Goal: Task Accomplishment & Management: Use online tool/utility

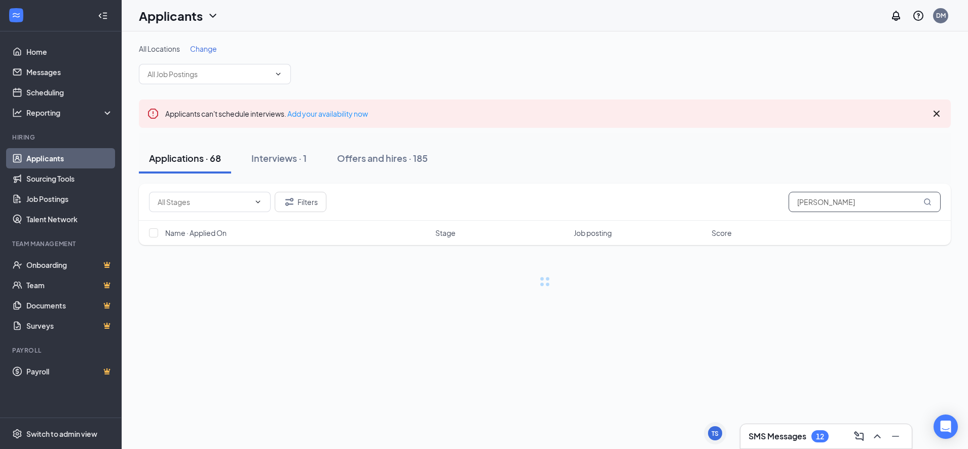
drag, startPoint x: 837, startPoint y: 192, endPoint x: 819, endPoint y: 205, distance: 22.5
click at [819, 205] on input "[PERSON_NAME]" at bounding box center [865, 202] width 152 height 20
drag, startPoint x: 819, startPoint y: 205, endPoint x: 782, endPoint y: 206, distance: 36.5
click at [782, 206] on div "Filters [PERSON_NAME]" at bounding box center [545, 202] width 792 height 20
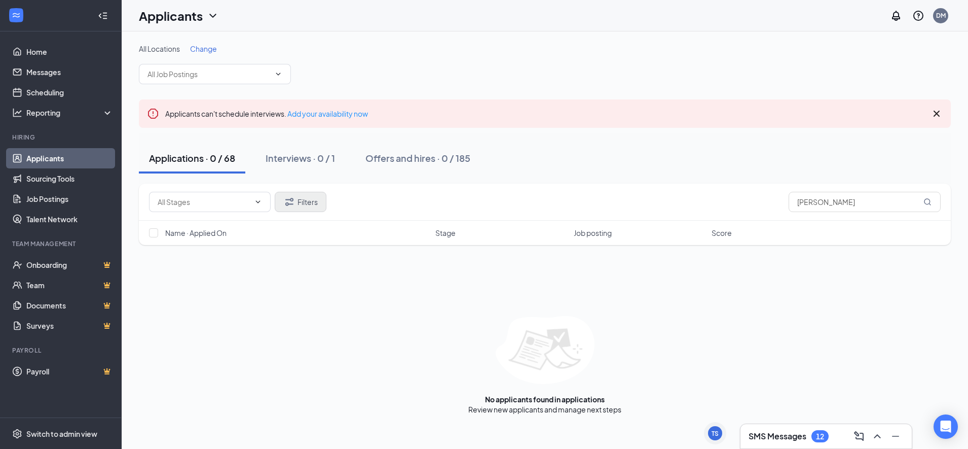
type input "[PERSON_NAME]"
click at [294, 196] on icon "Filter" at bounding box center [289, 202] width 12 height 12
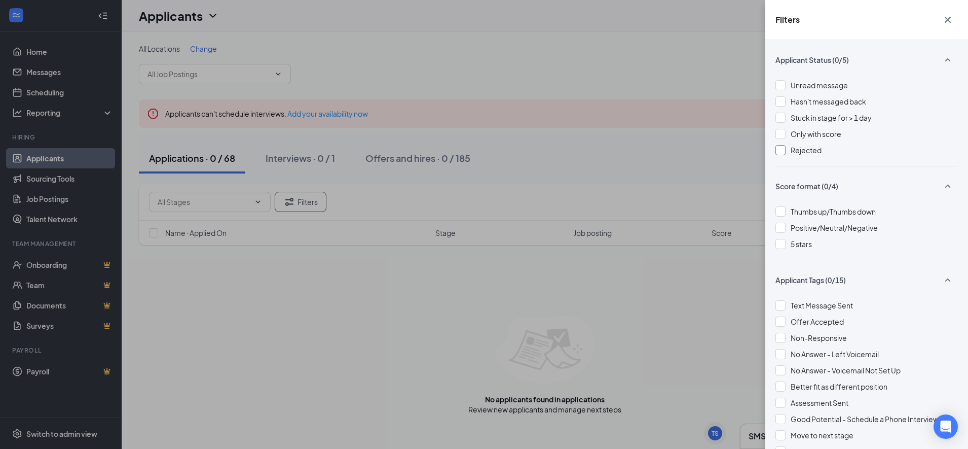
click at [778, 149] on div at bounding box center [781, 150] width 10 height 10
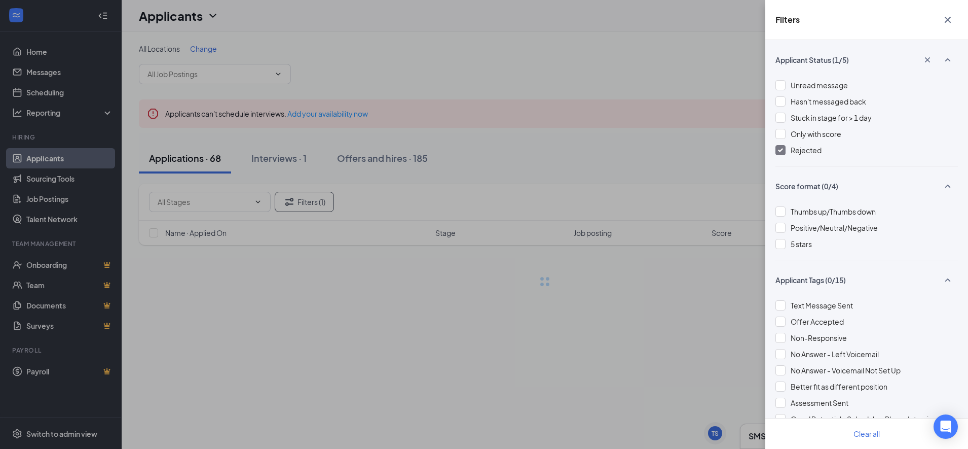
click at [644, 185] on div "Filters Applicant Status (1/5) Unread message Hasn't messaged back Stuck in sta…" at bounding box center [484, 224] width 968 height 449
click at [593, 158] on div "Filters Applicant Status (1/5) Unread message Hasn't messaged back Stuck in sta…" at bounding box center [484, 224] width 968 height 449
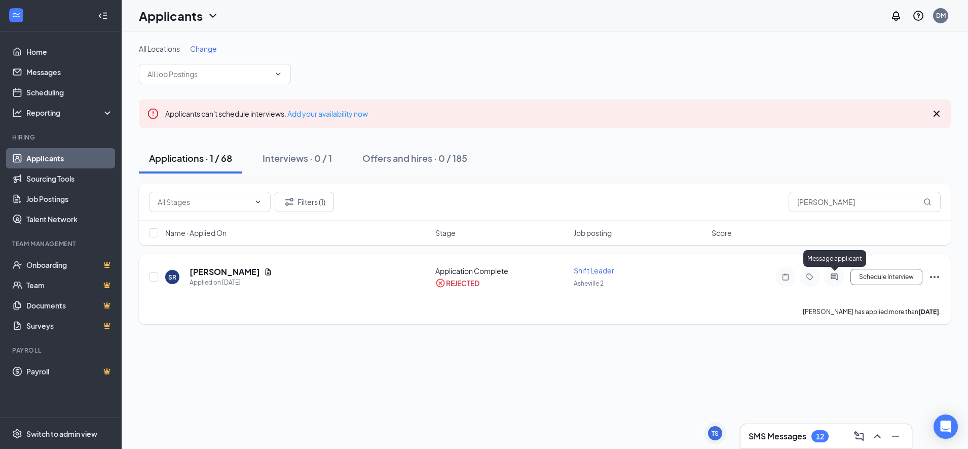
click at [835, 274] on icon "ActiveChat" at bounding box center [834, 276] width 7 height 7
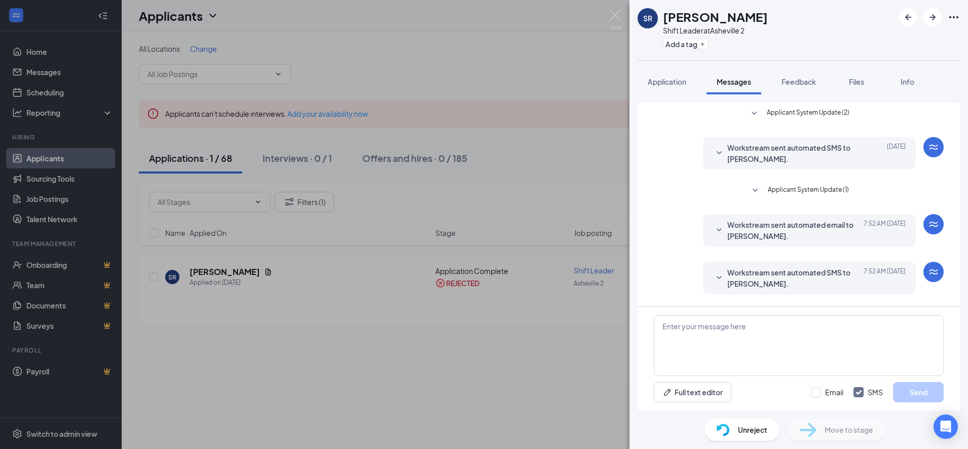
click at [786, 287] on span "Workstream sent automated SMS to [PERSON_NAME]." at bounding box center [793, 278] width 133 height 22
click at [778, 230] on span "Workstream sent automated email to [PERSON_NAME]." at bounding box center [793, 230] width 133 height 22
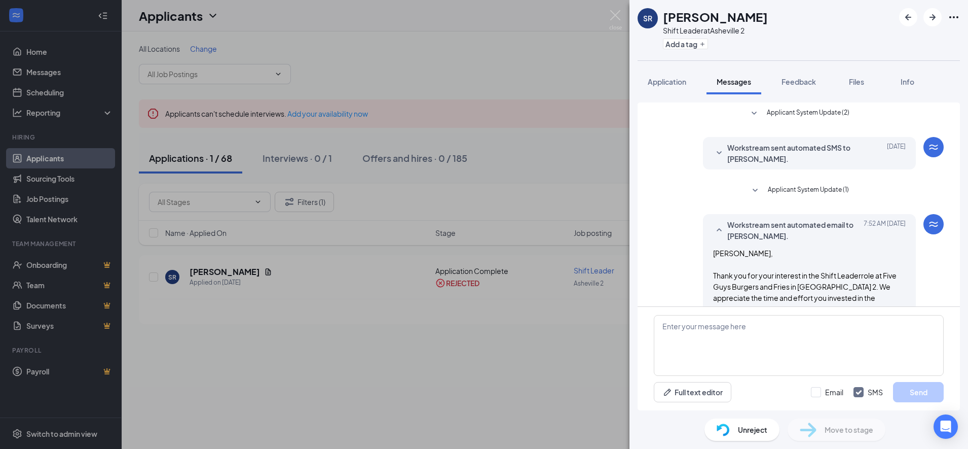
click at [759, 155] on span "Workstream sent automated SMS to [PERSON_NAME]." at bounding box center [793, 153] width 133 height 22
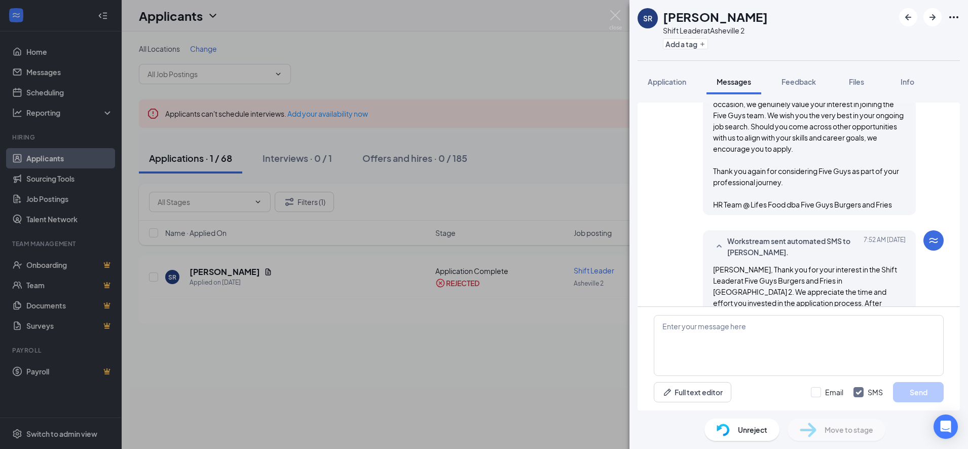
scroll to position [429, 0]
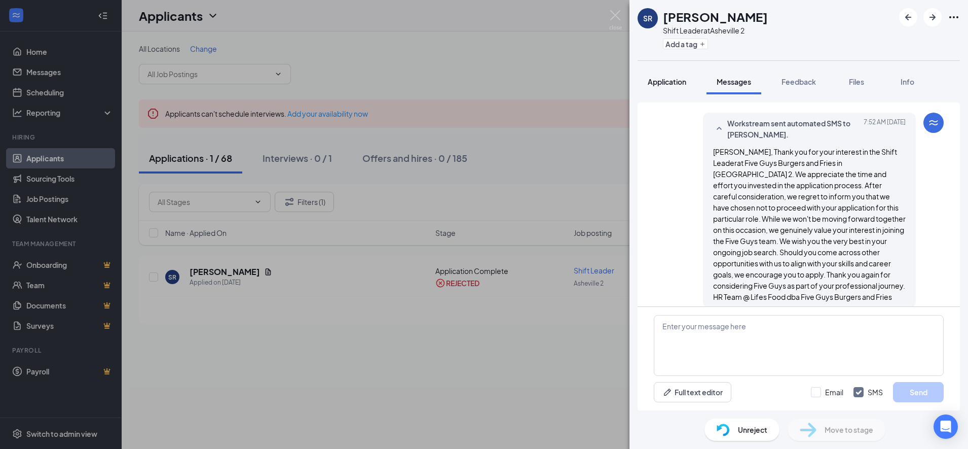
click at [653, 91] on button "Application" at bounding box center [667, 81] width 59 height 25
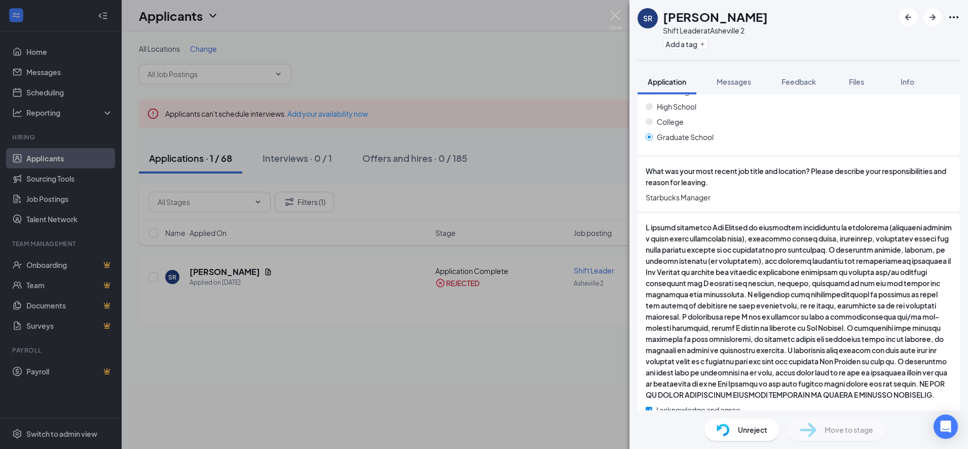
scroll to position [725, 0]
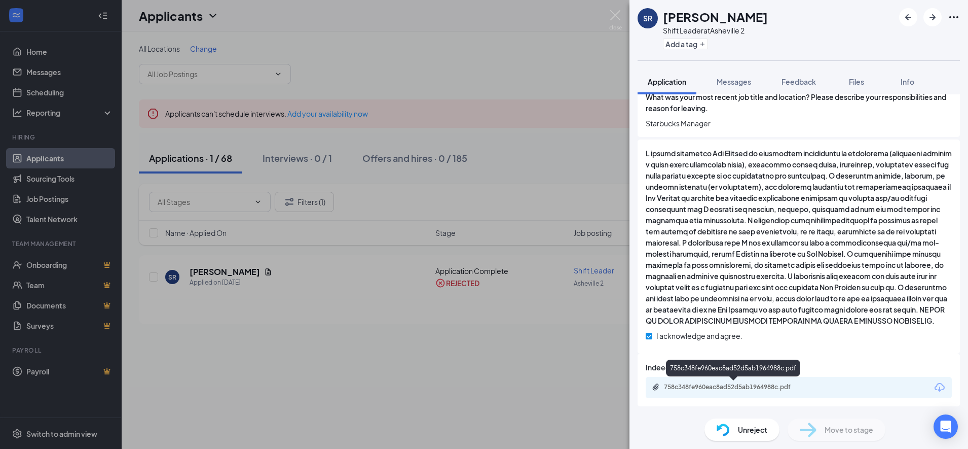
click at [776, 384] on div "758c348fe960eac8ad52d5ab1964988c.pdf" at bounding box center [735, 387] width 142 height 8
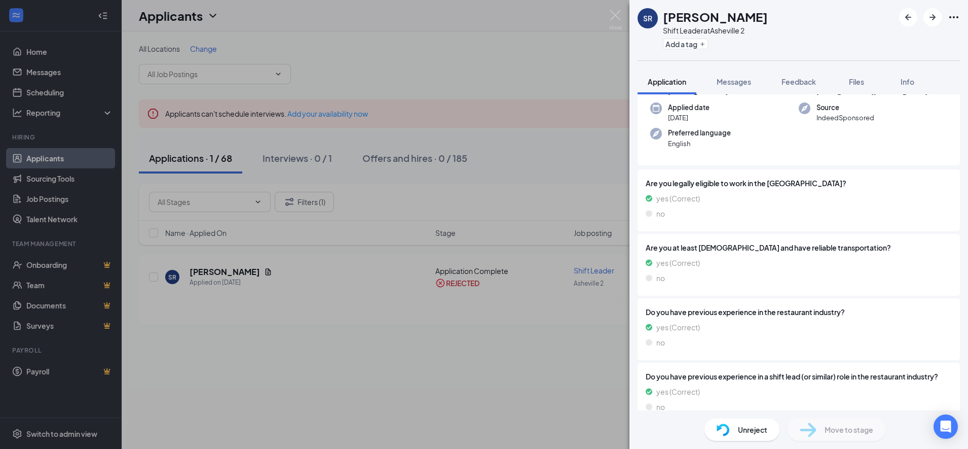
scroll to position [0, 0]
